Goal: Task Accomplishment & Management: Complete application form

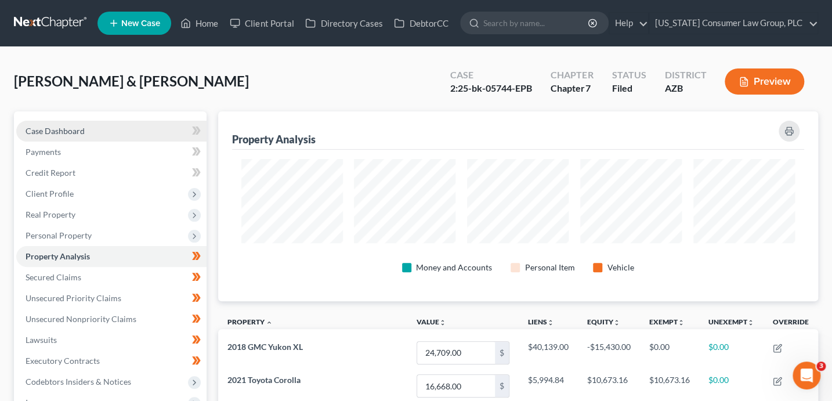
click at [85, 129] on link "Case Dashboard" at bounding box center [111, 131] width 190 height 21
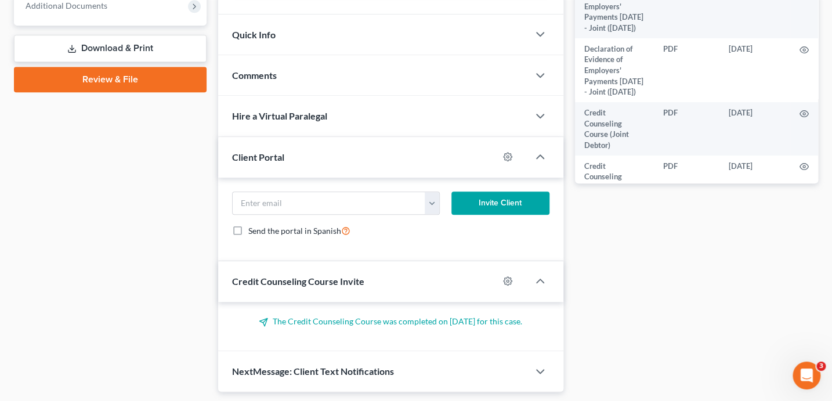
scroll to position [511, 0]
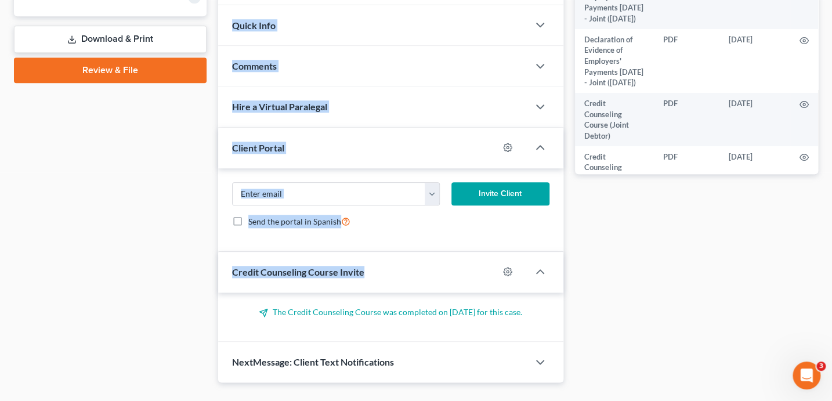
drag, startPoint x: 211, startPoint y: 102, endPoint x: 514, endPoint y: 264, distance: 343.0
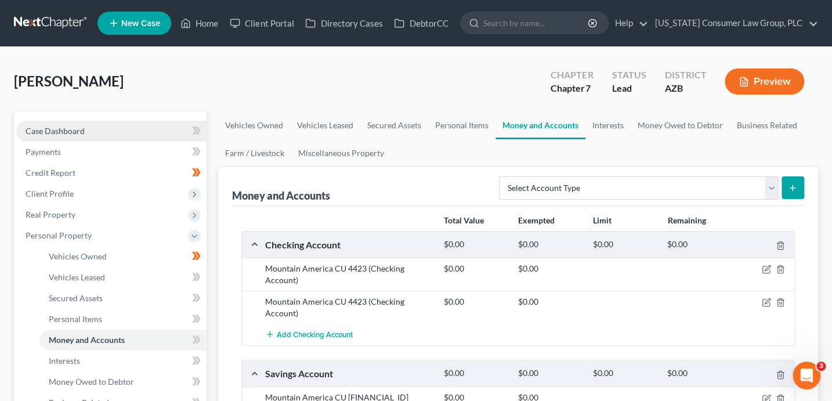
click at [85, 131] on link "Case Dashboard" at bounding box center [111, 131] width 190 height 21
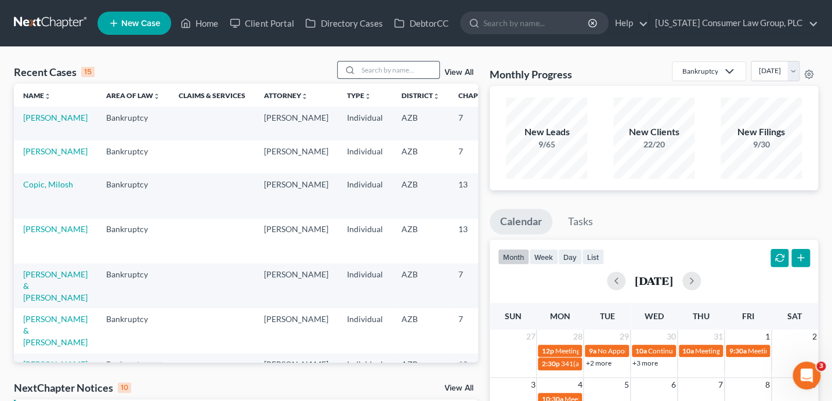
click at [396, 74] on input "search" at bounding box center [398, 70] width 81 height 17
click at [36, 156] on link "Butcher, Amy" at bounding box center [55, 151] width 64 height 10
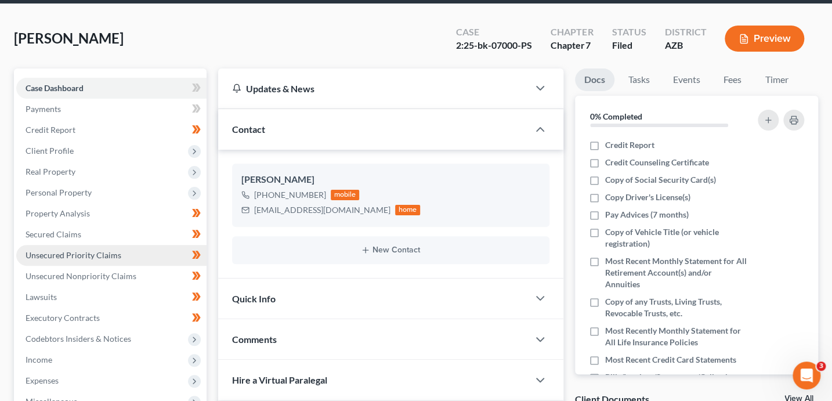
scroll to position [79, 0]
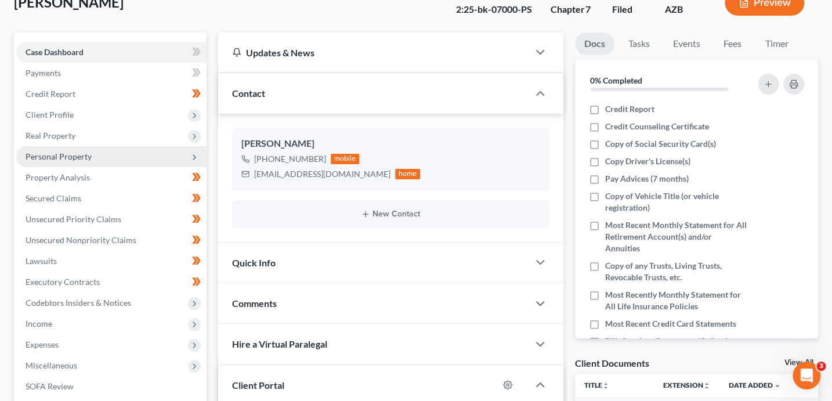
click at [67, 161] on span "Personal Property" at bounding box center [111, 156] width 190 height 21
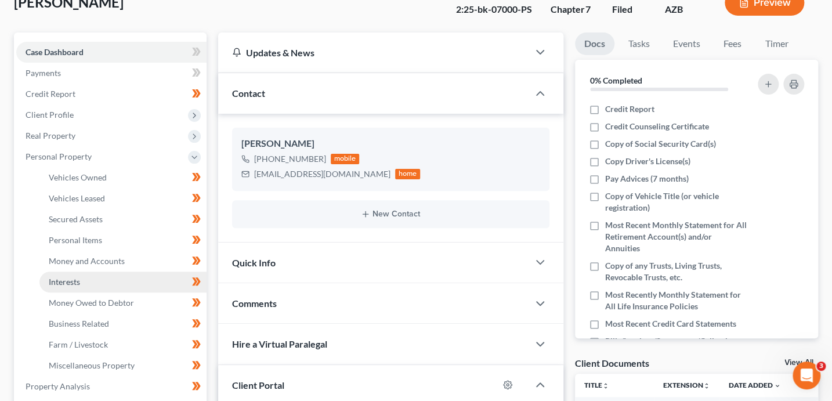
click at [106, 273] on link "Interests" at bounding box center [122, 282] width 167 height 21
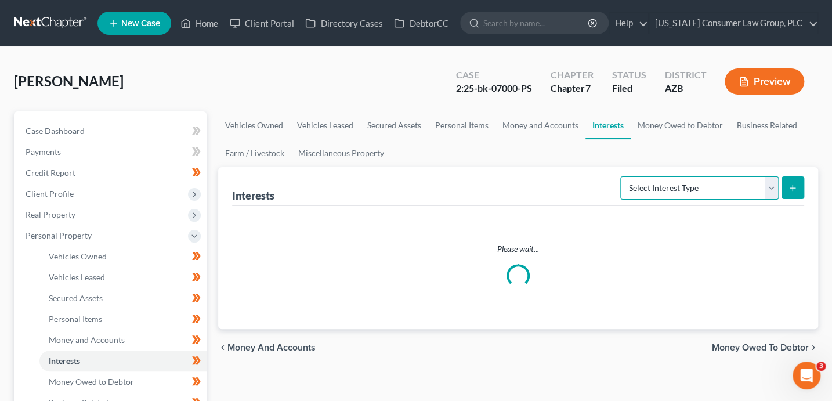
click at [692, 182] on select "Select Interest Type 401K (A/B: 21) Annuity (A/B: 23) Bond (A/B: 18) Education …" at bounding box center [699, 187] width 158 height 23
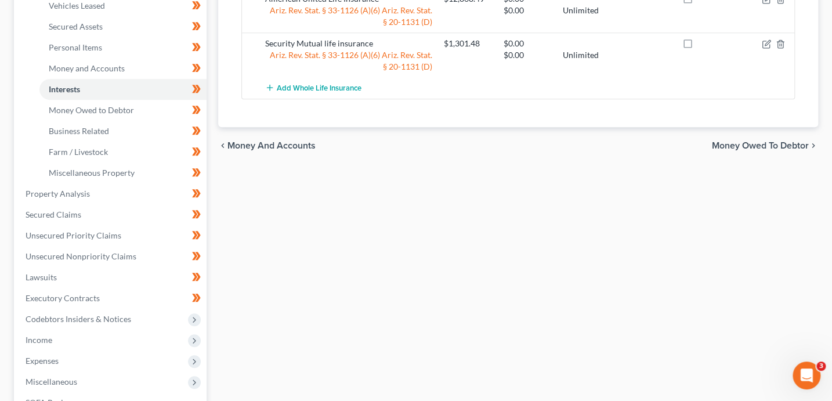
scroll to position [111, 0]
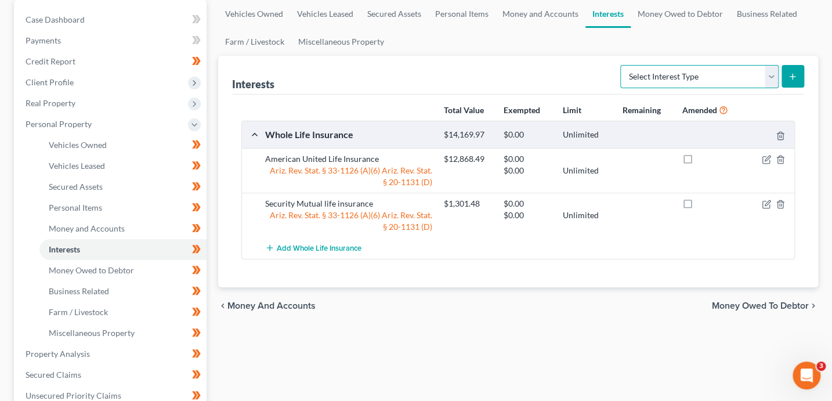
click at [672, 70] on select "Select Interest Type 401K (A/B: 21) Annuity (A/B: 23) Bond (A/B: 18) Education …" at bounding box center [699, 76] width 158 height 23
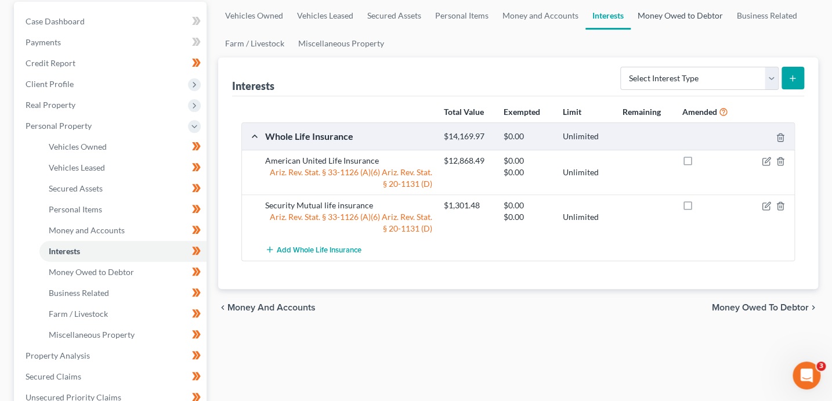
click at [652, 22] on link "Money Owed to Debtor" at bounding box center [680, 16] width 99 height 28
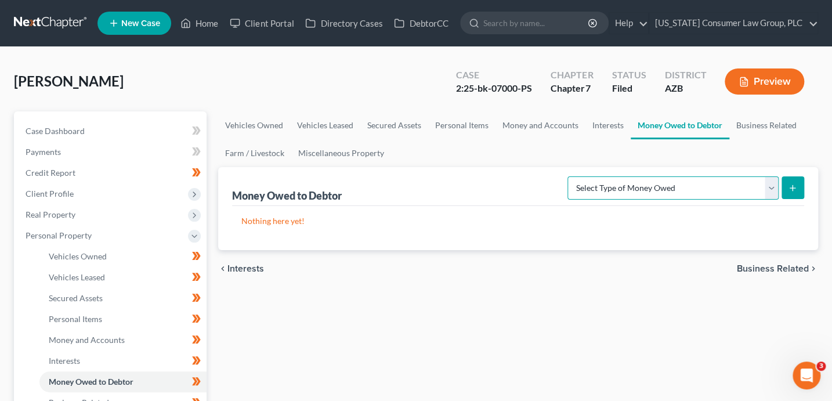
click at [677, 188] on select "Select Type of Money Owed Accounts Receivable (A/B: 38) Alimony (A/B: 29) Child…" at bounding box center [673, 187] width 211 height 23
select select "trusts"
click at [795, 189] on icon "submit" at bounding box center [792, 187] width 9 height 9
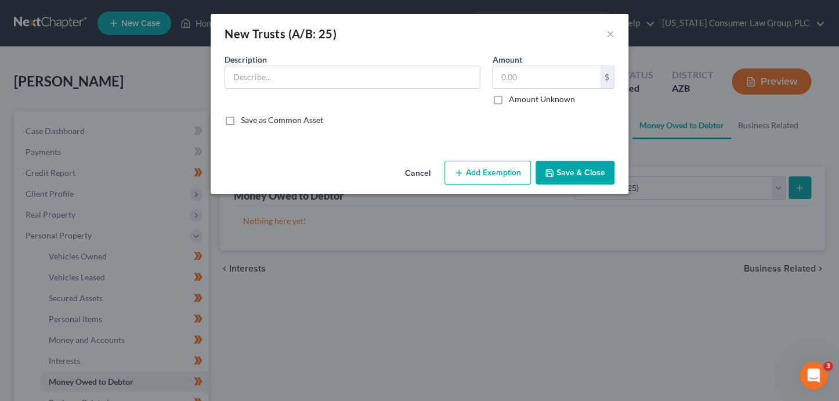
click at [536, 103] on label "Amount Unknown" at bounding box center [541, 99] width 66 height 12
click at [521, 101] on input "Amount Unknown" at bounding box center [517, 97] width 8 height 8
checkbox input "true"
type input "0.00"
click at [338, 81] on input "text" at bounding box center [352, 77] width 255 height 22
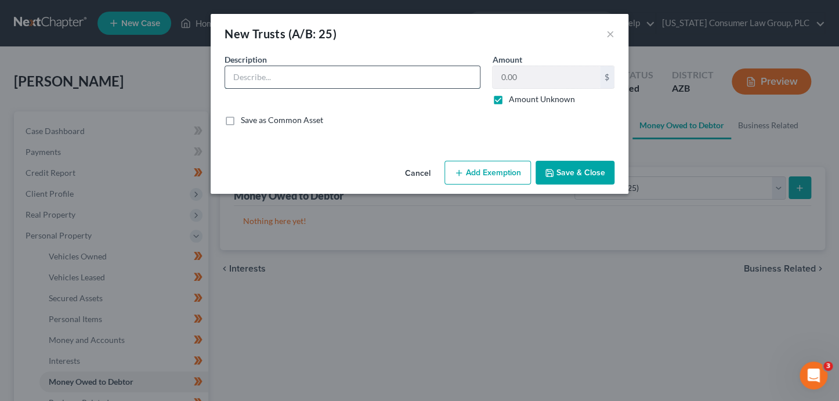
click at [337, 78] on input "text" at bounding box center [352, 77] width 255 height 22
type input "The Butcher-Millett Family Trust"
click at [590, 170] on button "Save & Close" at bounding box center [575, 173] width 79 height 24
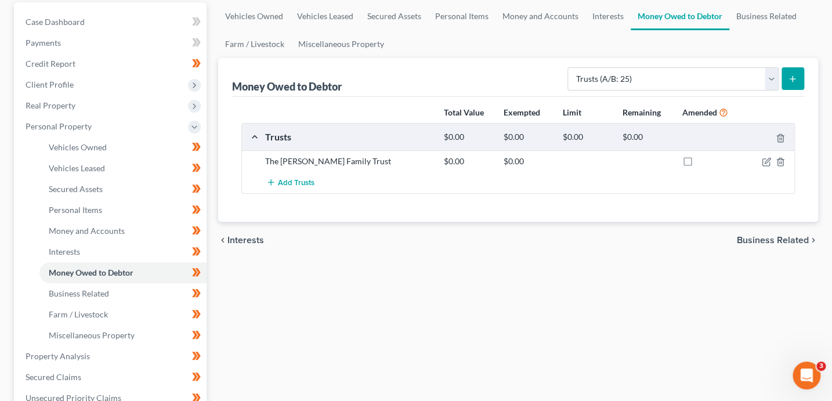
scroll to position [114, 0]
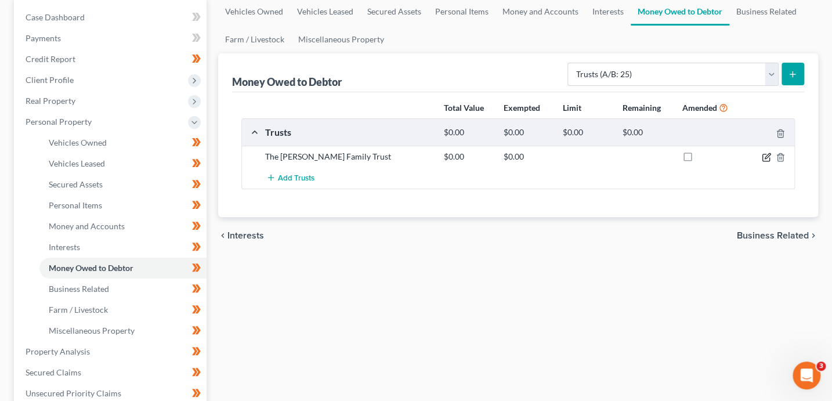
click at [764, 156] on icon "button" at bounding box center [766, 157] width 9 height 9
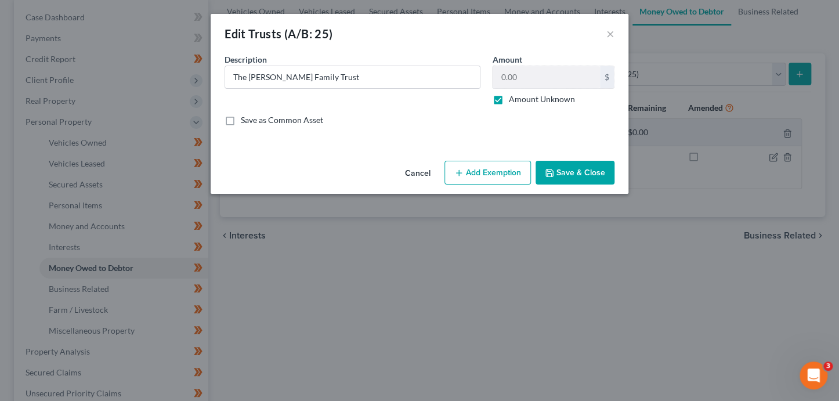
click at [564, 171] on button "Save & Close" at bounding box center [575, 173] width 79 height 24
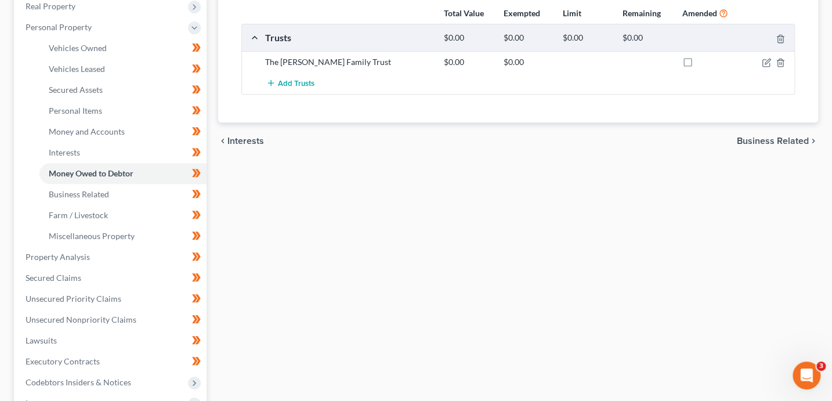
scroll to position [404, 0]
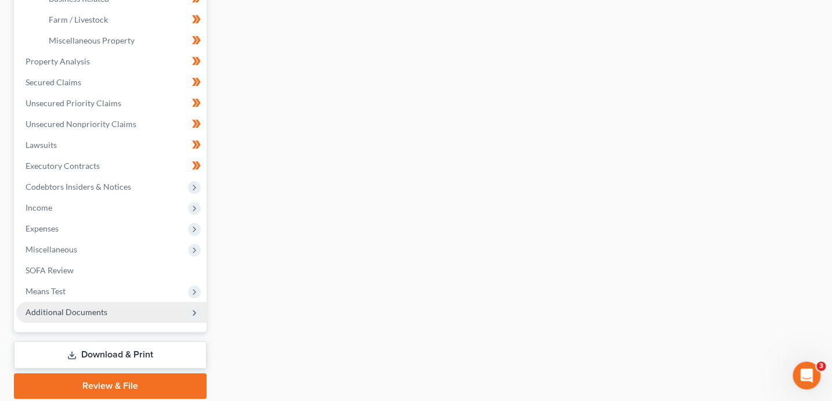
click at [103, 310] on span "Additional Documents" at bounding box center [67, 312] width 82 height 10
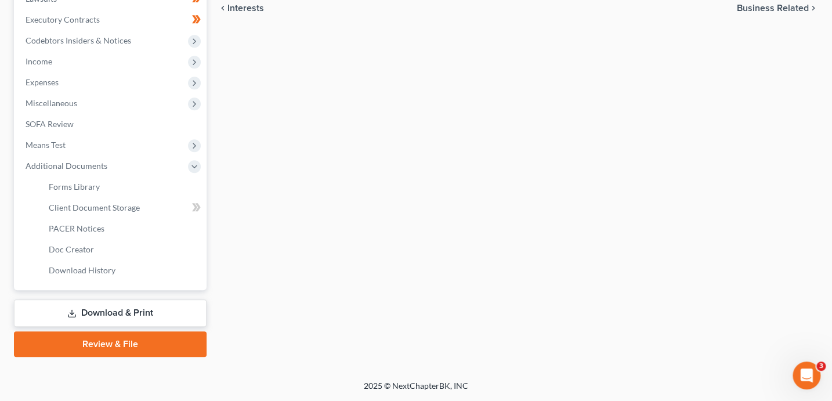
scroll to position [340, 0]
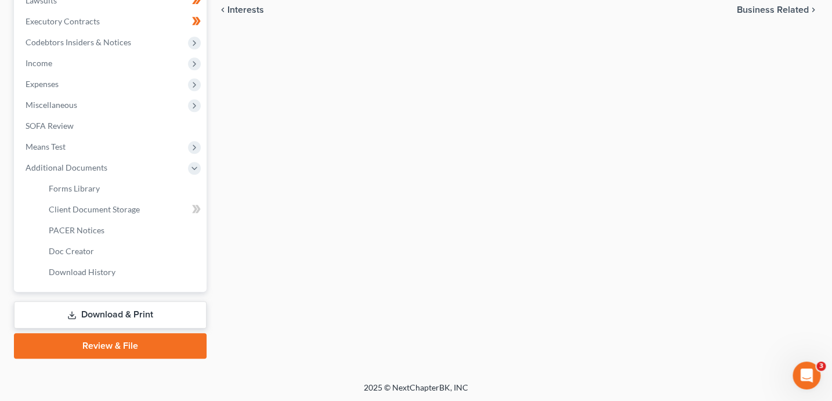
click at [146, 314] on link "Download & Print" at bounding box center [110, 314] width 193 height 27
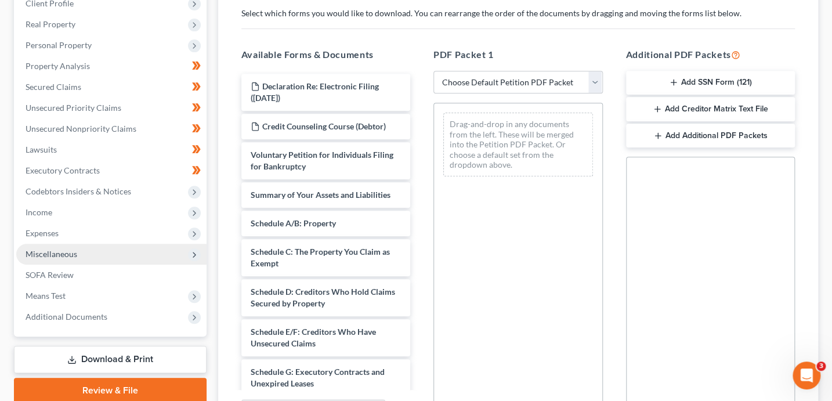
scroll to position [203, 0]
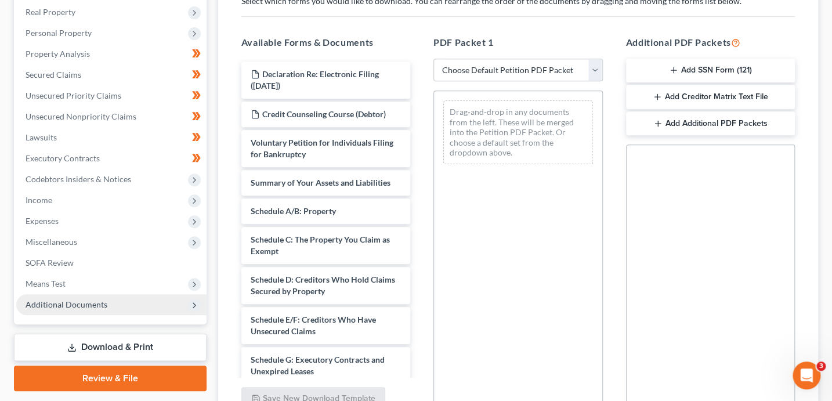
click at [64, 304] on span "Additional Documents" at bounding box center [67, 304] width 82 height 10
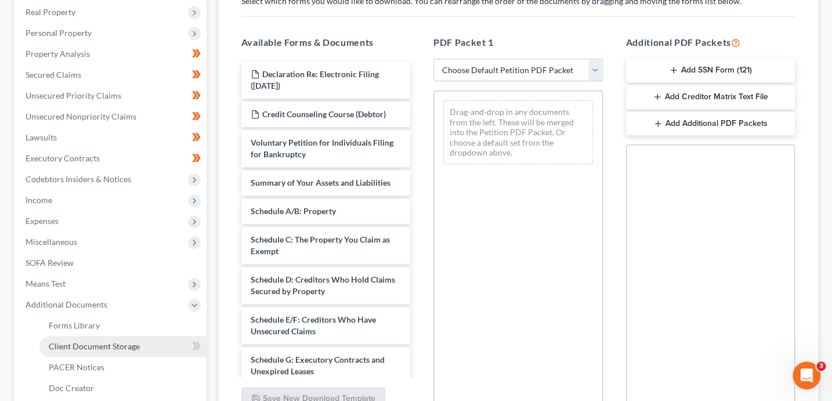
click at [89, 344] on span "Client Document Storage" at bounding box center [94, 346] width 91 height 10
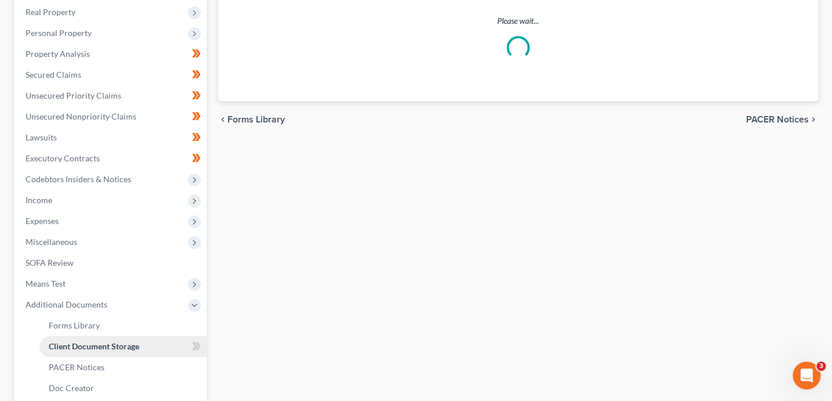
scroll to position [156, 0]
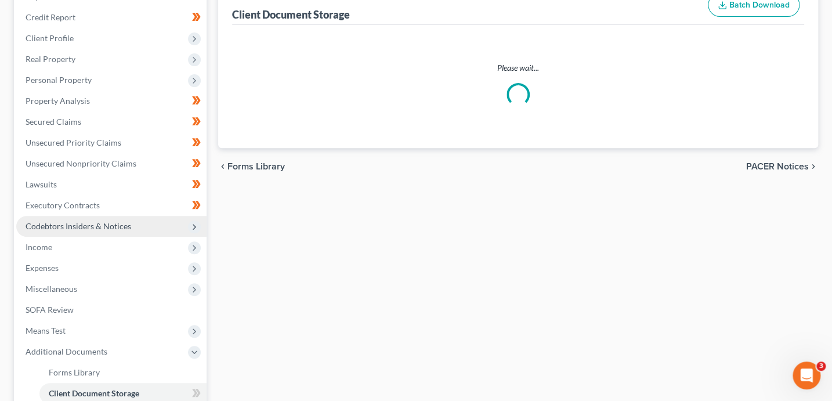
select select "14"
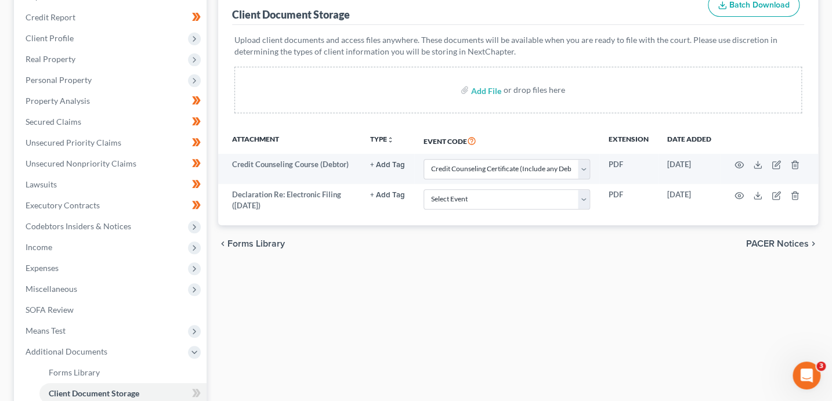
scroll to position [0, 0]
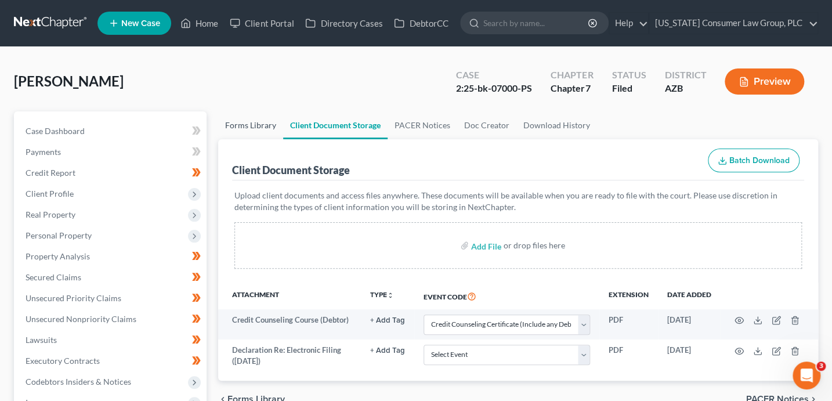
click at [240, 127] on link "Forms Library" at bounding box center [250, 125] width 65 height 28
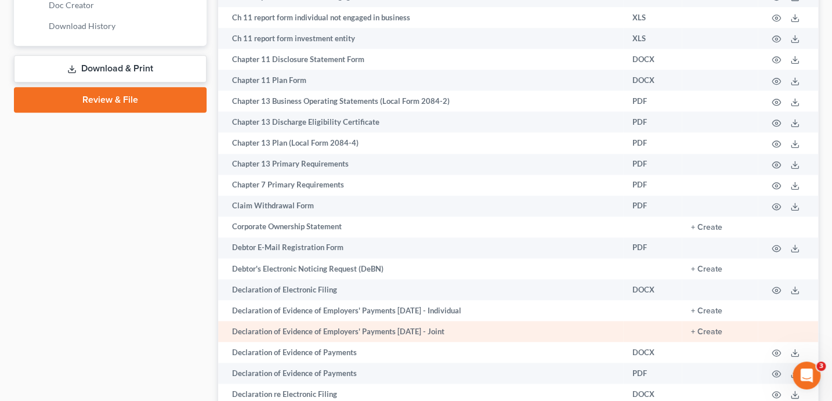
scroll to position [586, 0]
click at [708, 335] on button "+ Create" at bounding box center [706, 331] width 31 height 8
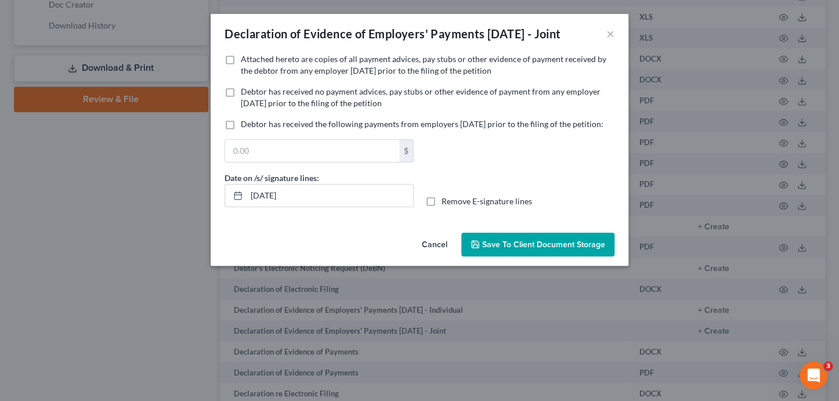
click at [436, 257] on button "Cancel" at bounding box center [435, 245] width 44 height 23
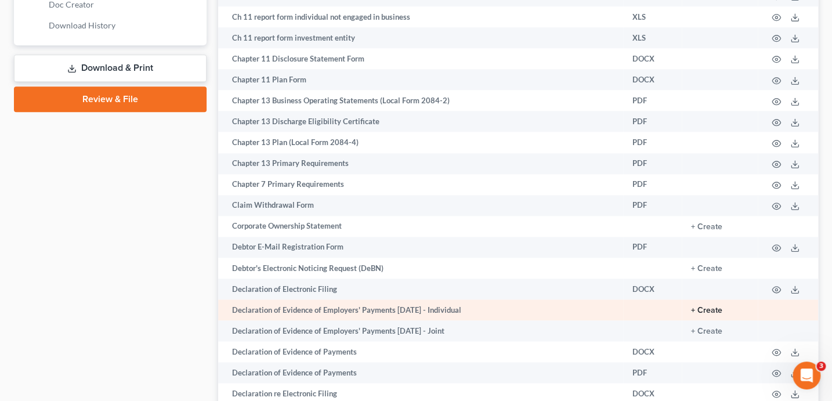
click at [695, 315] on button "+ Create" at bounding box center [706, 310] width 31 height 8
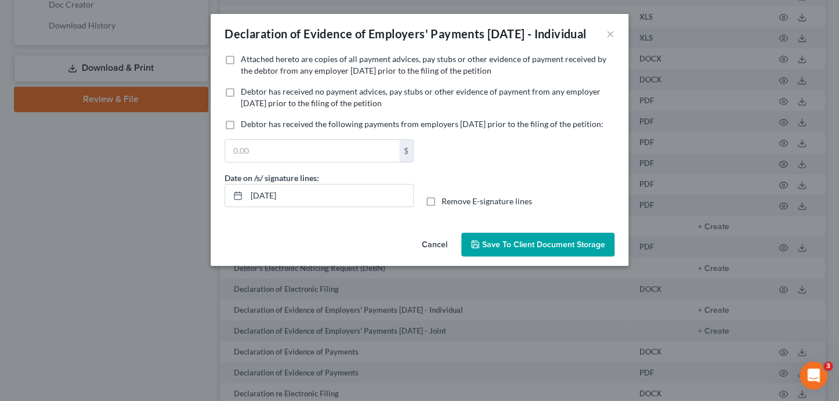
click at [280, 107] on span "Debtor has received no payment advices, pay stubs or other evidence of payment …" at bounding box center [421, 96] width 360 height 21
click at [253, 93] on input "Debtor has received no payment advices, pay stubs or other evidence of payment …" at bounding box center [250, 90] width 8 height 8
checkbox input "true"
drag, startPoint x: 342, startPoint y: 230, endPoint x: 190, endPoint y: 209, distance: 152.9
click at [186, 218] on div "Declaration of Evidence of Employers' Payments Within 60 Days - Individual × No…" at bounding box center [419, 200] width 839 height 401
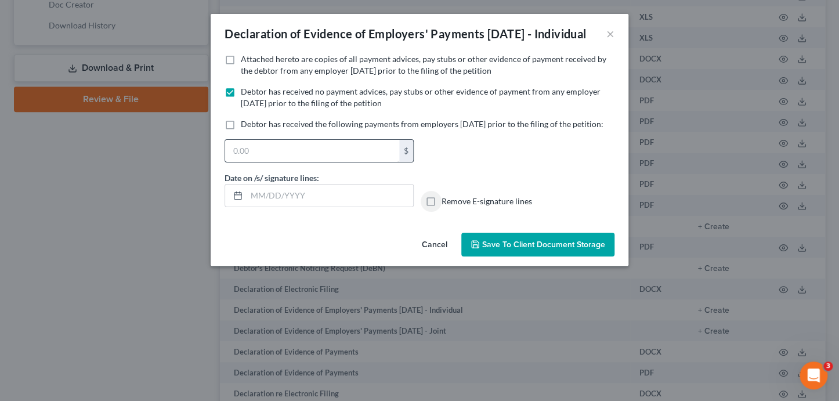
click at [446, 196] on input "Remove E-signature lines" at bounding box center [450, 200] width 8 height 8
checkbox input "true"
click at [542, 250] on span "Save to Client Document Storage" at bounding box center [543, 245] width 123 height 10
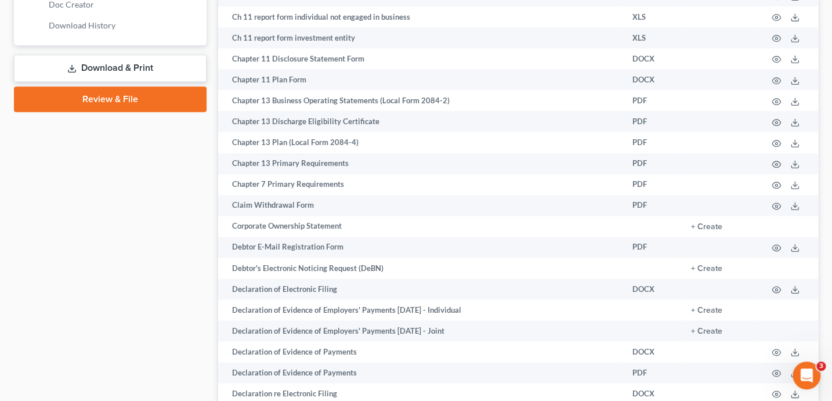
click at [146, 60] on link "Download & Print" at bounding box center [110, 68] width 193 height 27
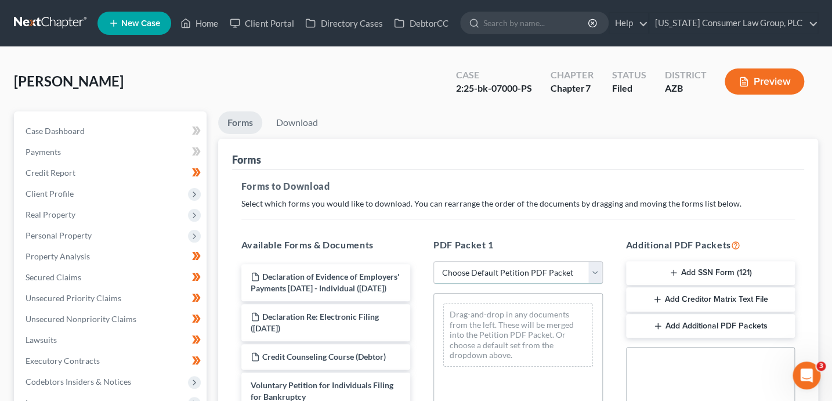
click at [519, 266] on select "Choose Default Petition PDF Packet Complete Bankruptcy Petition (all forms and …" at bounding box center [518, 272] width 169 height 23
click at [521, 270] on select "Choose Default Petition PDF Packet Complete Bankruptcy Petition (all forms and …" at bounding box center [518, 272] width 169 height 23
select select "6"
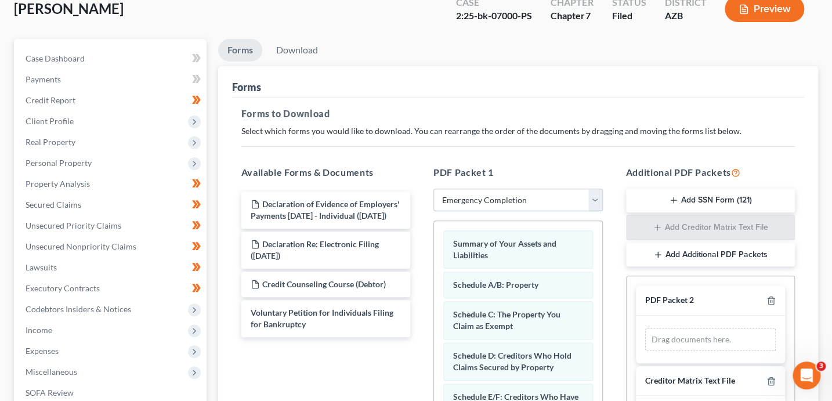
scroll to position [79, 0]
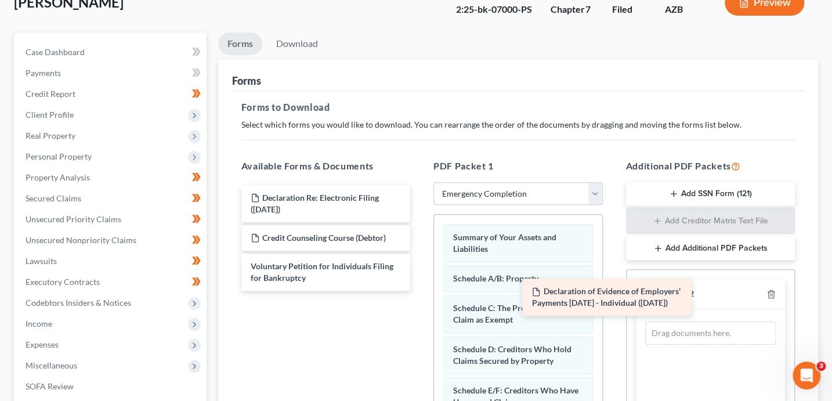
drag, startPoint x: 450, startPoint y: 222, endPoint x: 717, endPoint y: 316, distance: 283.1
click at [420, 291] on div "Declaration of Evidence of Employers' Payments Within 60 Days - Individual (08/…" at bounding box center [326, 238] width 188 height 106
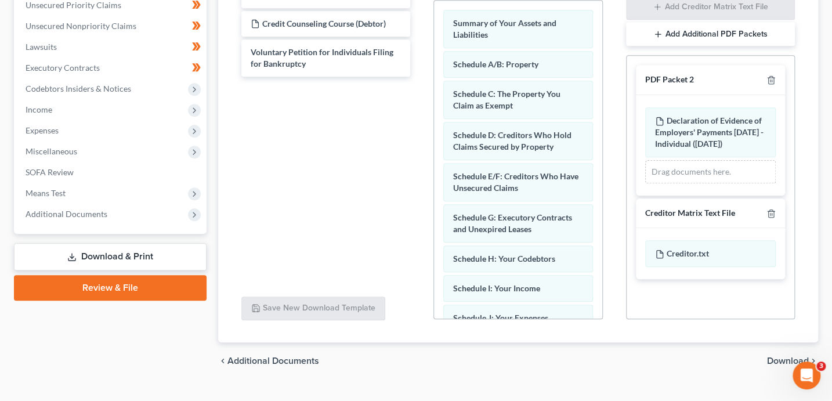
scroll to position [315, 0]
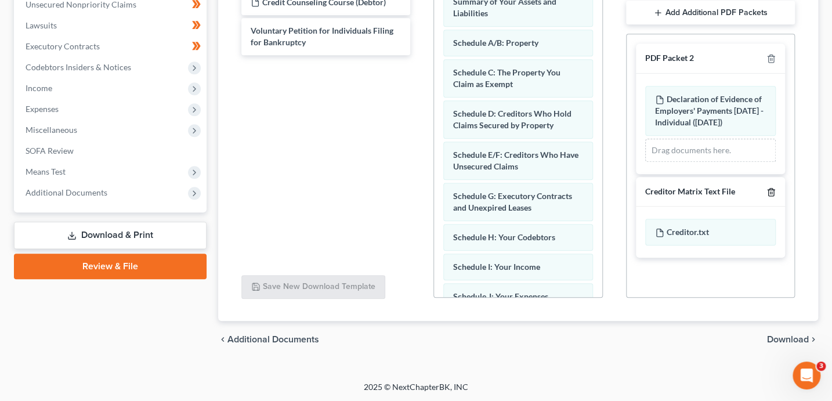
click at [771, 197] on icon "button" at bounding box center [771, 191] width 9 height 9
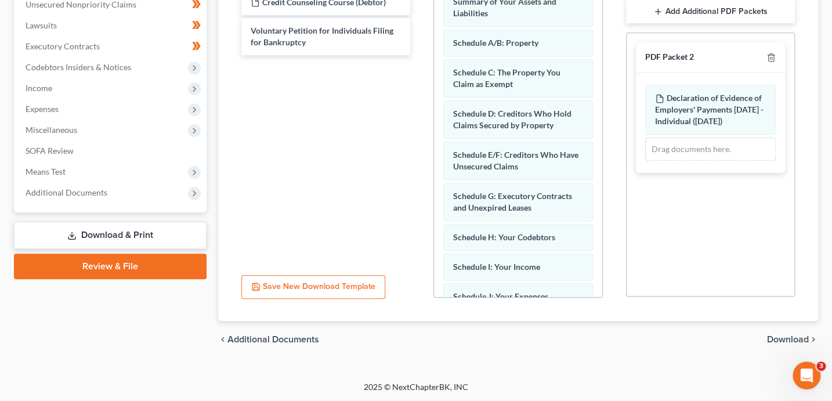
click at [792, 337] on span "Download" at bounding box center [788, 339] width 42 height 9
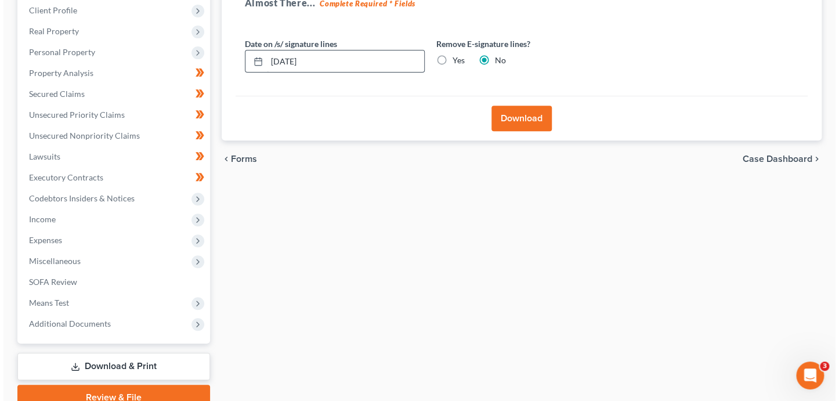
scroll to position [150, 0]
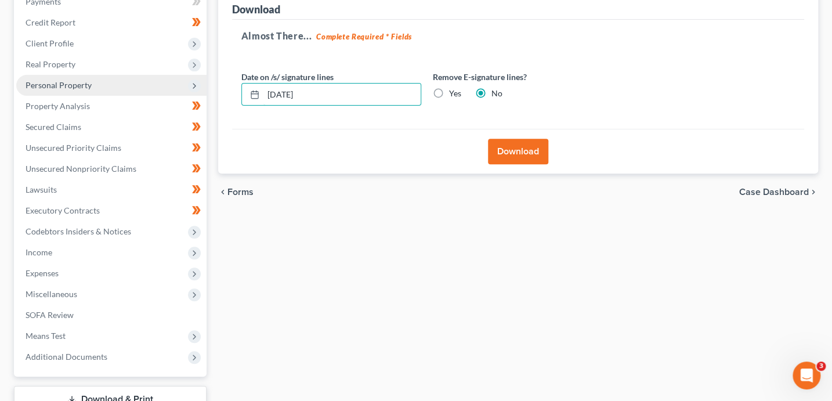
drag, startPoint x: 330, startPoint y: 87, endPoint x: 202, endPoint y: 86, distance: 127.7
click at [202, 86] on div "Petition Navigation Case Dashboard Payments Invoices Payments Payments Credit R…" at bounding box center [416, 202] width 816 height 482
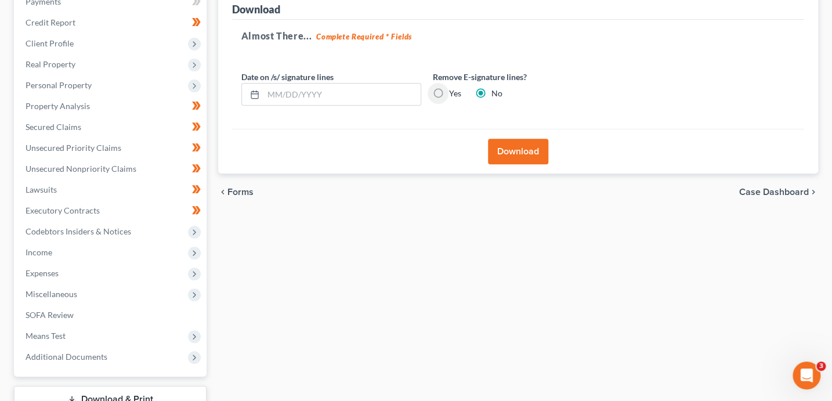
click at [454, 88] on input "Yes" at bounding box center [458, 92] width 8 height 8
radio input "true"
radio input "false"
click at [542, 154] on button "Download" at bounding box center [518, 152] width 60 height 26
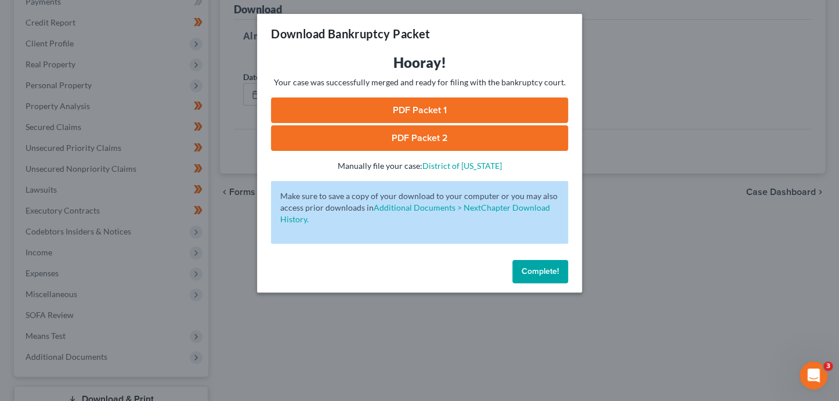
click at [495, 109] on link "PDF Packet 1" at bounding box center [419, 111] width 297 height 26
click at [446, 138] on link "PDF Packet 2" at bounding box center [419, 138] width 297 height 26
